Goal: Find specific page/section: Find specific page/section

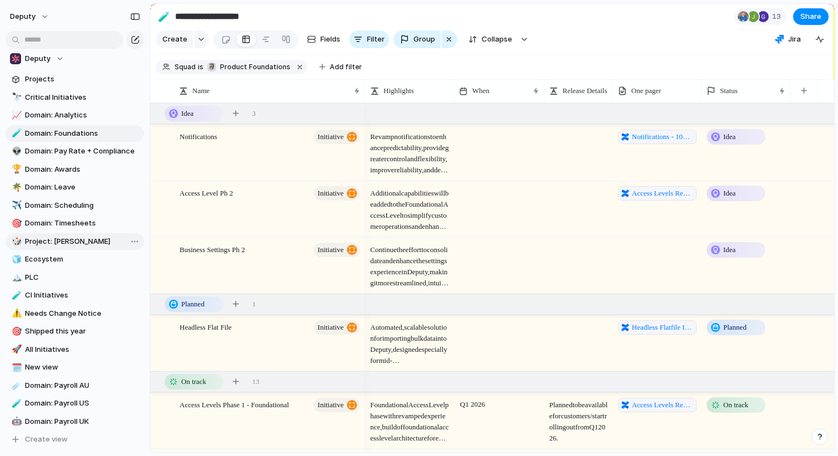
scroll to position [74, 0]
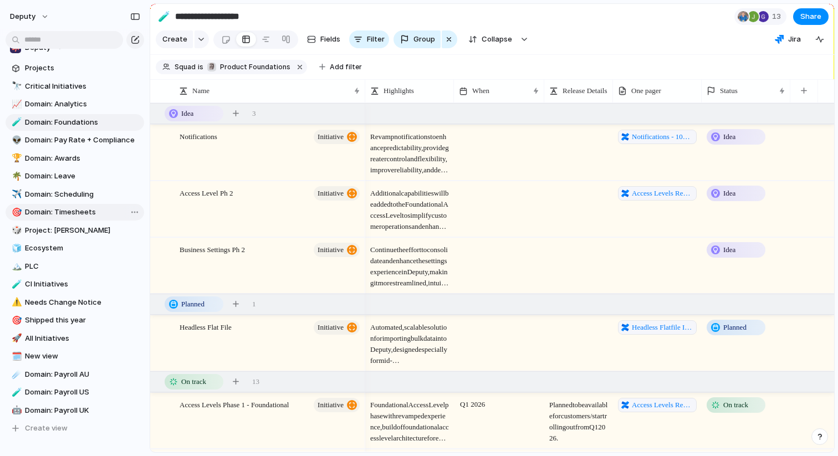
click at [68, 214] on span "Domain: Timesheets" at bounding box center [82, 212] width 115 height 11
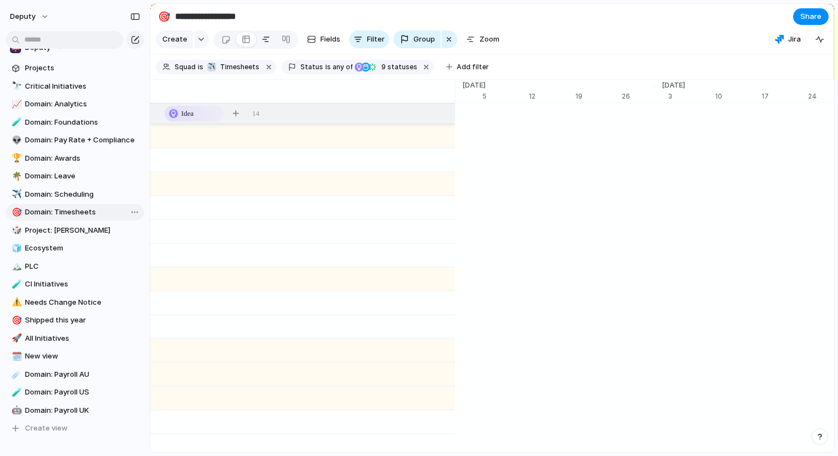
type input "**********"
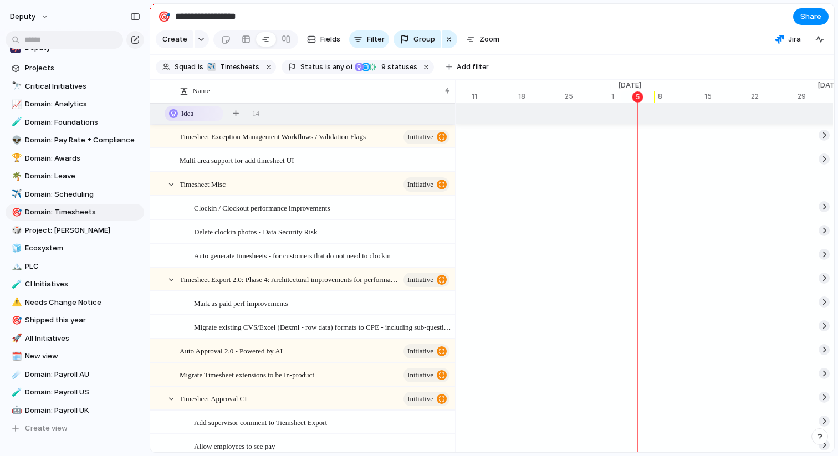
scroll to position [0, 7130]
click at [161, 111] on div at bounding box center [157, 114] width 10 height 10
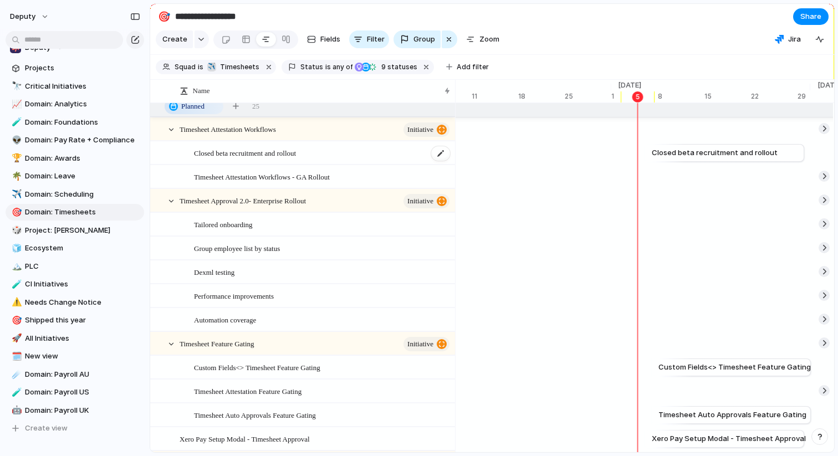
scroll to position [34, 0]
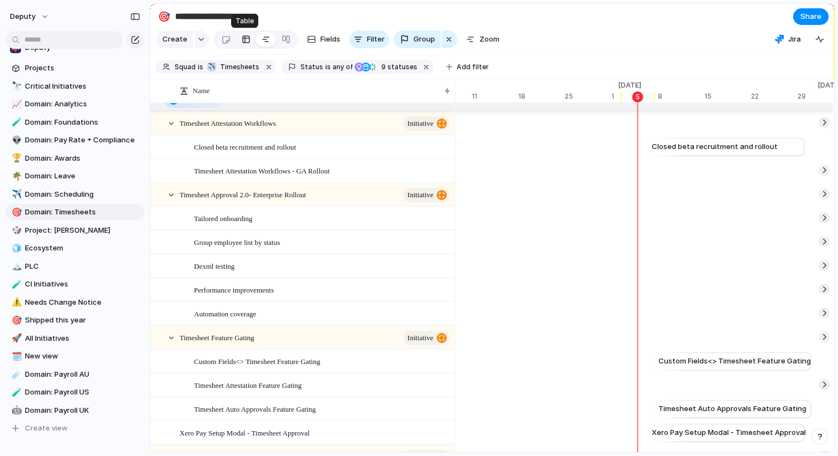
click at [243, 40] on div at bounding box center [246, 39] width 9 height 18
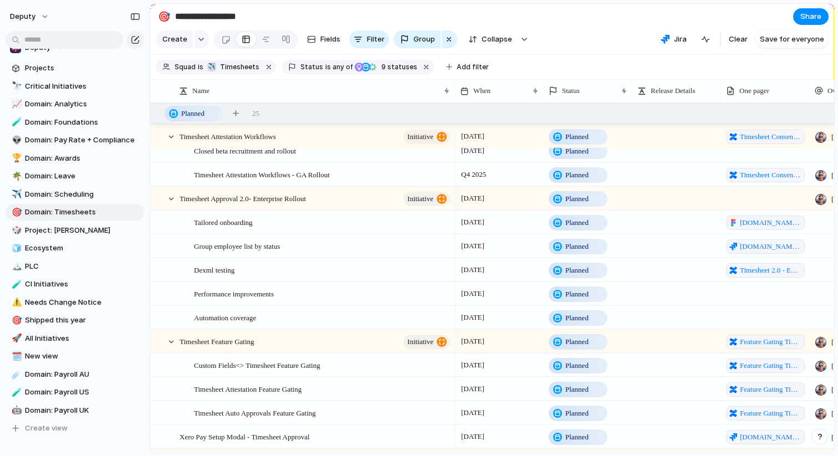
scroll to position [31, 0]
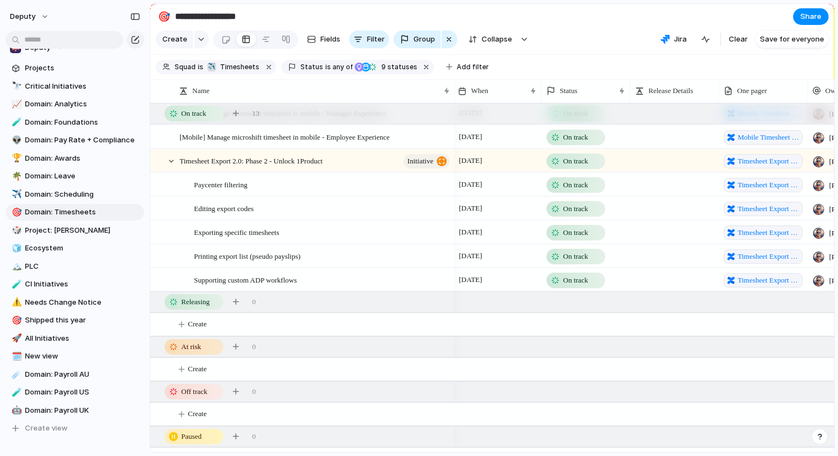
click at [639, 158] on div at bounding box center [674, 156] width 88 height 12
click at [322, 162] on span "Timesheet Export 2.0: Phase 2 - Unlock 1Product" at bounding box center [250, 160] width 143 height 13
